Goal: Task Accomplishment & Management: Complete application form

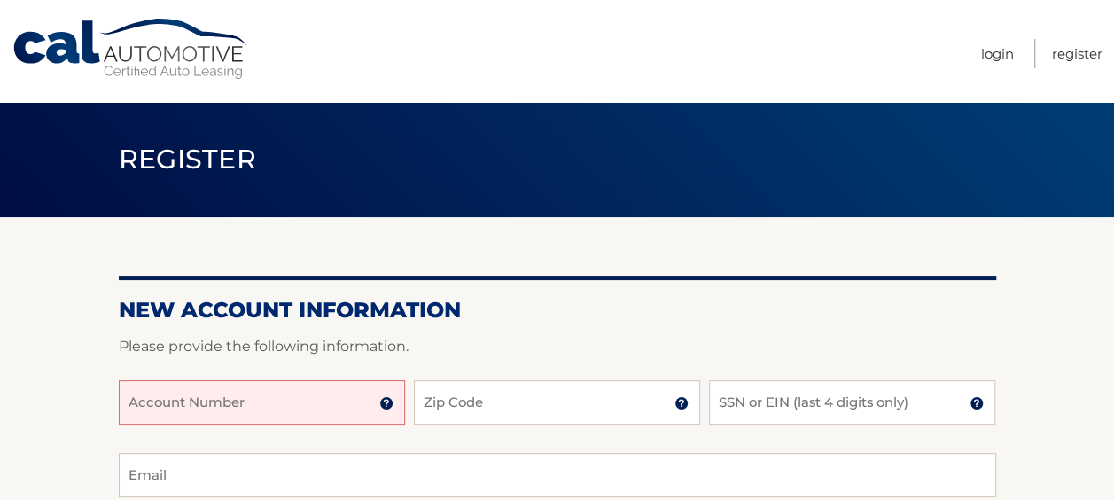
click at [268, 398] on input "Account Number" at bounding box center [262, 402] width 286 height 44
click at [391, 413] on input "Account Number" at bounding box center [262, 402] width 286 height 44
click at [385, 399] on img at bounding box center [386, 403] width 14 height 14
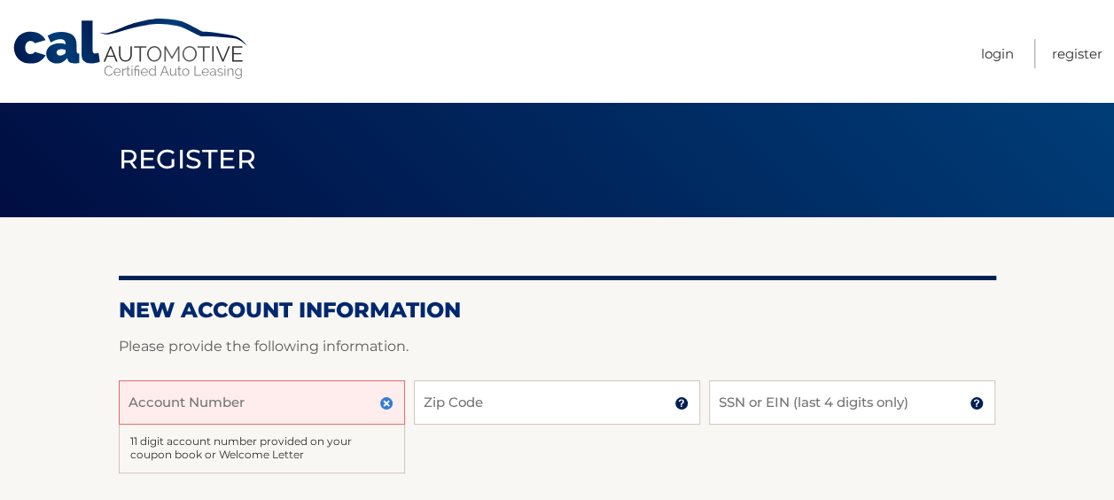
click at [461, 309] on h2 "New Account Information" at bounding box center [558, 310] width 878 height 27
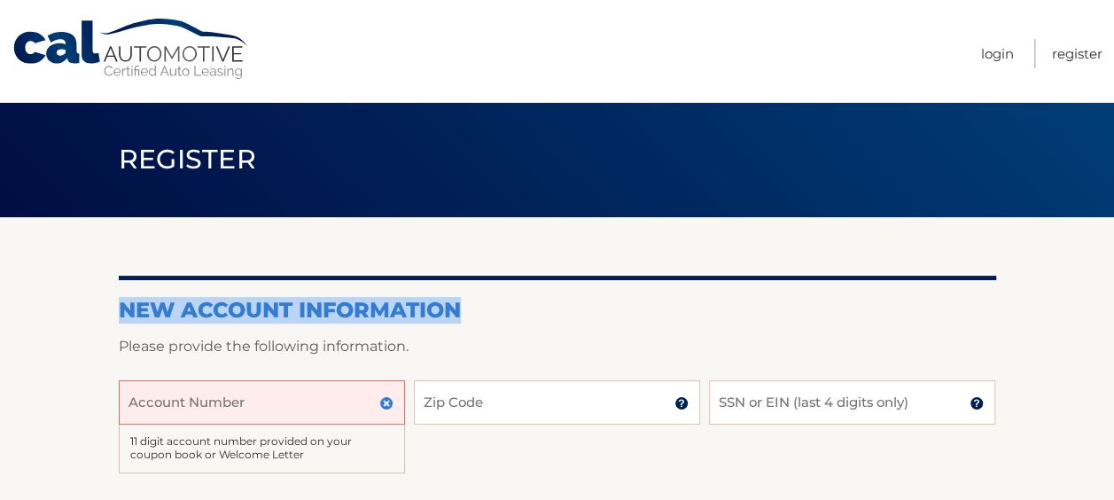
drag, startPoint x: 118, startPoint y: 307, endPoint x: 469, endPoint y: 309, distance: 351.1
click at [469, 309] on h2 "New Account Information" at bounding box center [558, 310] width 878 height 27
drag, startPoint x: 469, startPoint y: 309, endPoint x: 567, endPoint y: 318, distance: 98.0
click at [567, 318] on h2 "New Account Information" at bounding box center [558, 310] width 878 height 27
click at [186, 315] on h2 "New Account Information" at bounding box center [558, 310] width 878 height 27
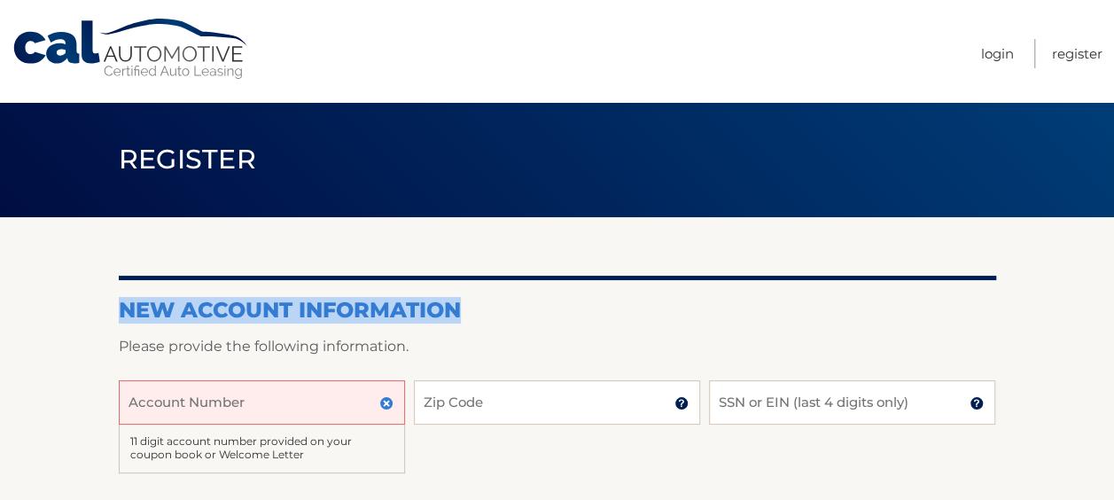
drag, startPoint x: 116, startPoint y: 312, endPoint x: 463, endPoint y: 308, distance: 346.7
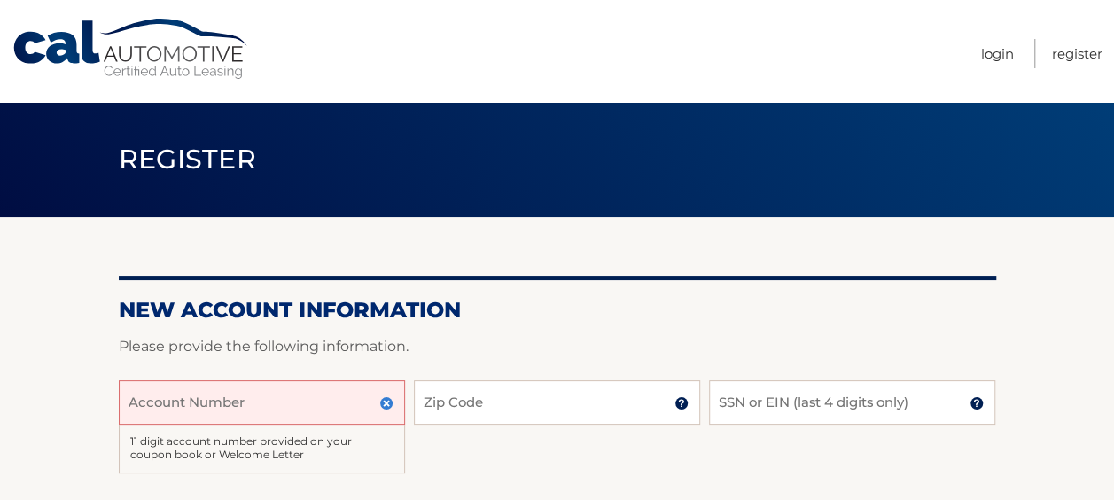
drag, startPoint x: 463, startPoint y: 308, endPoint x: 569, endPoint y: 324, distance: 107.6
